Goal: Task Accomplishment & Management: Use online tool/utility

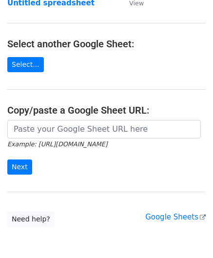
scroll to position [97, 0]
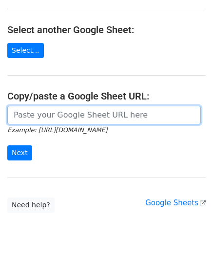
click at [57, 120] on input "url" at bounding box center [103, 115] width 193 height 18
paste input "[URL][DOMAIN_NAME]"
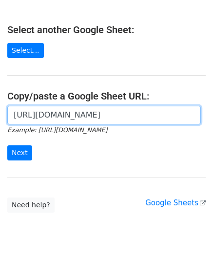
scroll to position [0, 210]
type input "[URL][DOMAIN_NAME]"
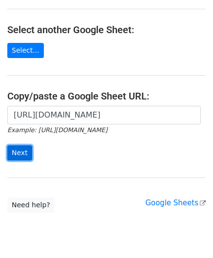
click at [16, 150] on input "Next" at bounding box center [19, 152] width 25 height 15
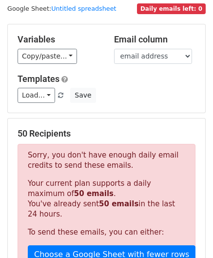
scroll to position [329, 0]
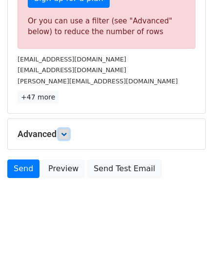
click at [64, 131] on icon at bounding box center [64, 134] width 6 height 6
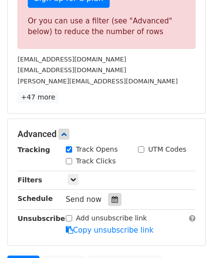
click at [112, 196] on icon at bounding box center [114, 199] width 6 height 7
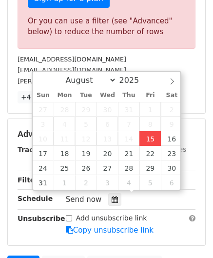
type input "2025-08-15 12:00"
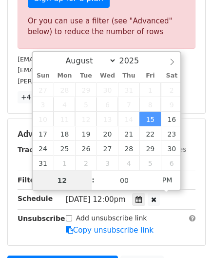
paste input "0"
type input "10"
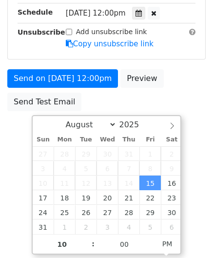
type input "2025-08-15 22:00"
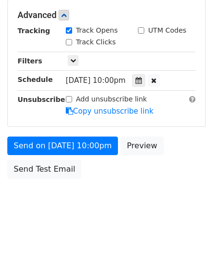
scroll to position [446, 0]
